Goal: Entertainment & Leisure: Consume media (video, audio)

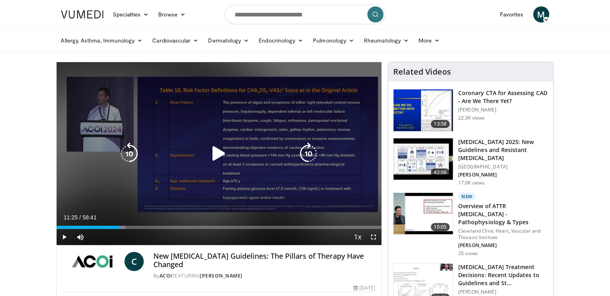
click at [218, 151] on icon "Video Player" at bounding box center [218, 153] width 22 height 22
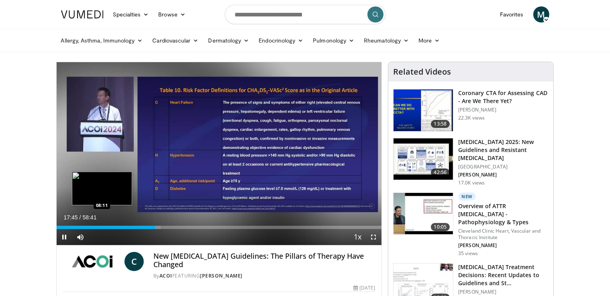
click at [102, 225] on div "Loaded : 32.11% 17:45 08:11" at bounding box center [219, 226] width 325 height 8
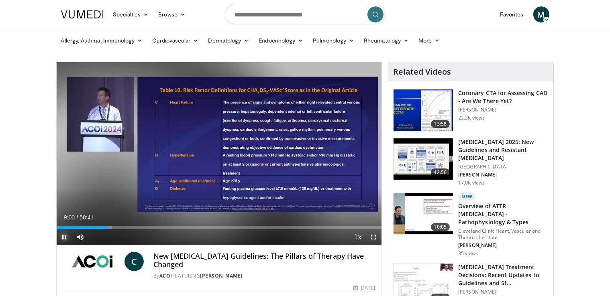
click at [63, 236] on span "Video Player" at bounding box center [65, 237] width 16 height 16
click at [65, 236] on span "Video Player" at bounding box center [65, 237] width 16 height 16
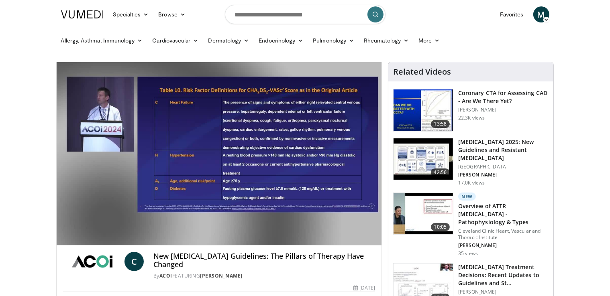
click at [429, 15] on nav "Specialties Adult & Family Medicine Allergy, [MEDICAL_DATA], Immunology Anesthe…" at bounding box center [305, 14] width 498 height 29
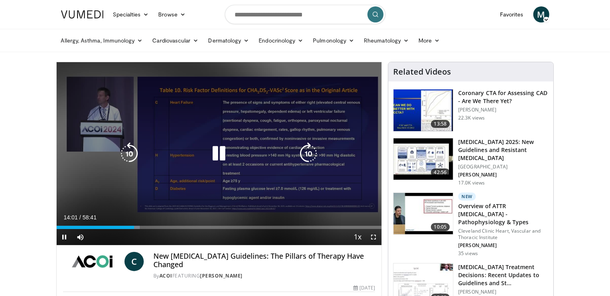
click at [223, 152] on icon "Video Player" at bounding box center [218, 153] width 22 height 22
click at [215, 151] on icon "Video Player" at bounding box center [218, 153] width 22 height 22
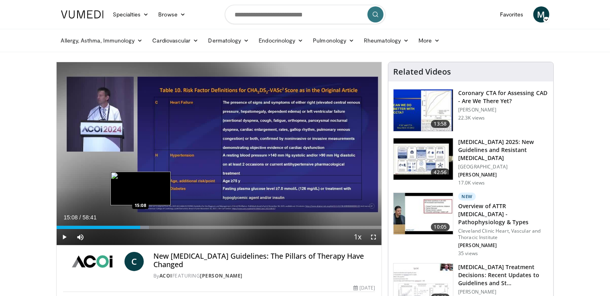
click at [140, 226] on div "Loaded : 28.42% 15:41 15:08" at bounding box center [219, 227] width 325 height 3
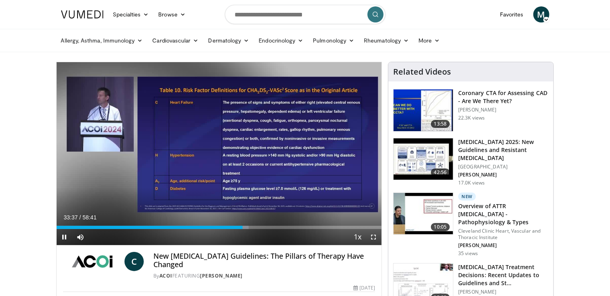
click at [234, 229] on div "Current Time 33:37 / Duration 58:41 Pause Skip Backward Skip Forward Mute 0% Lo…" at bounding box center [219, 237] width 325 height 16
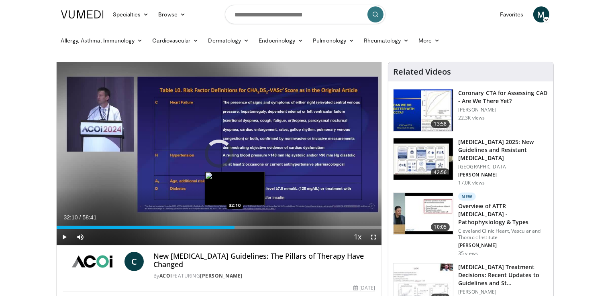
click at [234, 227] on div "32:10" at bounding box center [146, 227] width 178 height 3
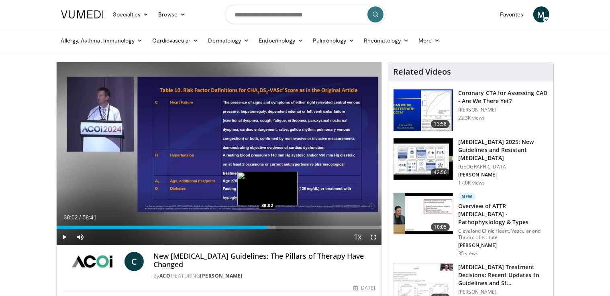
click at [267, 227] on div "Loaded : 67.37% 38:31 38:02" at bounding box center [219, 227] width 325 height 3
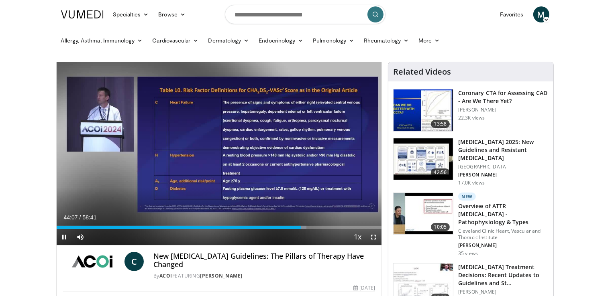
click at [295, 229] on div "Current Time 44:07 / Duration 58:41 Pause Skip Backward Skip Forward Mute 0% Lo…" at bounding box center [219, 237] width 325 height 16
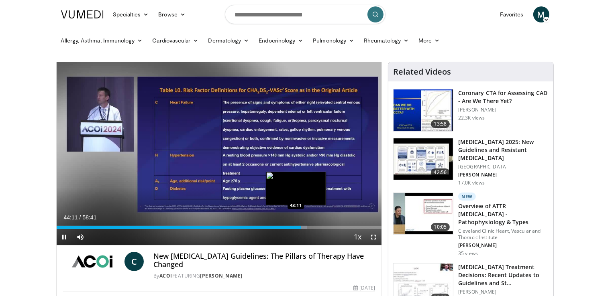
click at [295, 228] on div "44:11" at bounding box center [179, 227] width 245 height 3
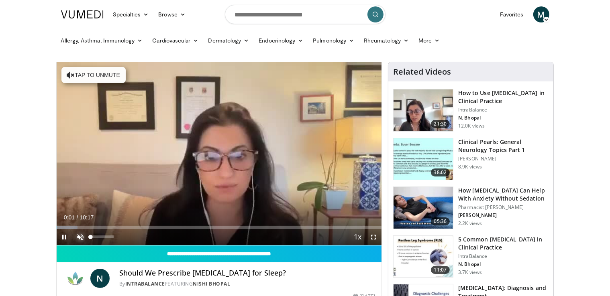
click at [80, 236] on span "Video Player" at bounding box center [81, 237] width 16 height 16
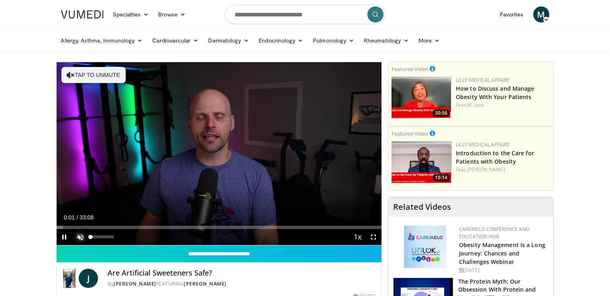
click at [81, 236] on span "Video Player" at bounding box center [81, 237] width 16 height 16
